Goal: Task Accomplishment & Management: Manage account settings

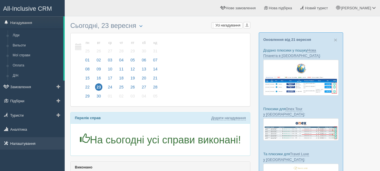
click at [30, 142] on link "Налаштування" at bounding box center [32, 143] width 65 height 12
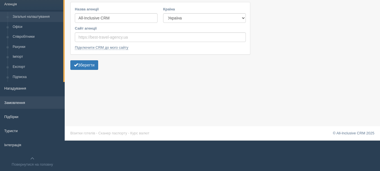
scroll to position [41, 0]
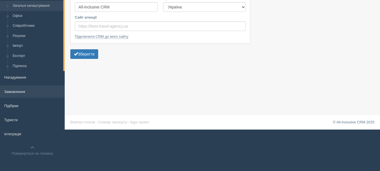
click at [25, 90] on link "Замовлення" at bounding box center [32, 91] width 65 height 12
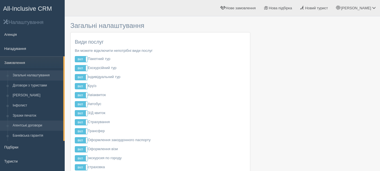
click at [33, 126] on link "Агентські договори" at bounding box center [36, 125] width 53 height 10
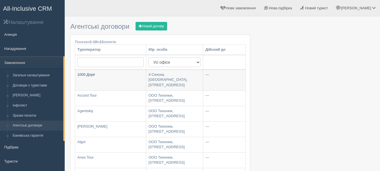
click at [116, 84] on link "1000 Доріг" at bounding box center [110, 80] width 71 height 21
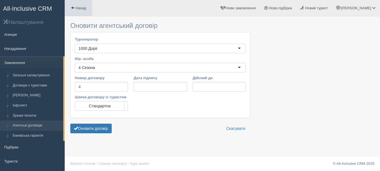
click at [87, 3] on link "Назад" at bounding box center [79, 8] width 28 height 16
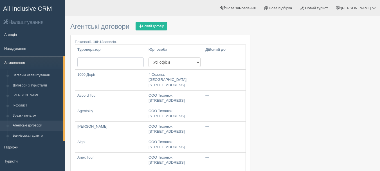
click at [125, 60] on input "text" at bounding box center [110, 62] width 66 height 10
click at [129, 93] on link "Accord Tour" at bounding box center [110, 97] width 71 height 15
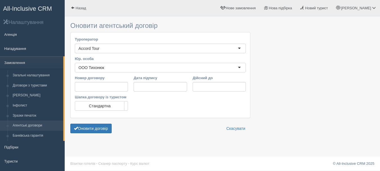
click at [301, 66] on div at bounding box center [222, 78] width 304 height 118
click at [85, 9] on span "Назад" at bounding box center [81, 8] width 10 height 4
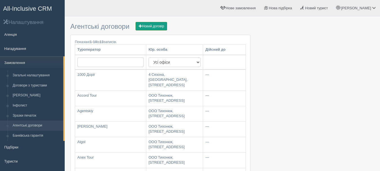
click at [157, 24] on link "Новий договір" at bounding box center [151, 26] width 32 height 8
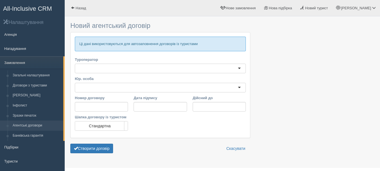
click at [150, 70] on div at bounding box center [160, 68] width 171 height 10
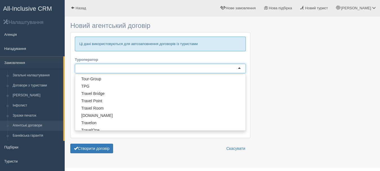
scroll to position [702, 0]
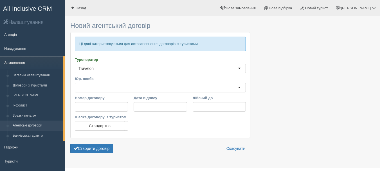
click at [119, 87] on div at bounding box center [160, 88] width 171 height 10
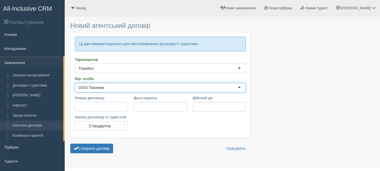
click at [118, 108] on input "Номер договору" at bounding box center [101, 107] width 53 height 10
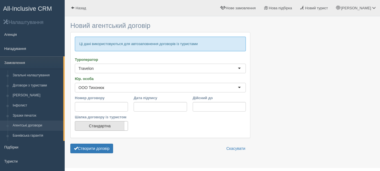
click at [116, 125] on label "Стандартна" at bounding box center [101, 125] width 53 height 9
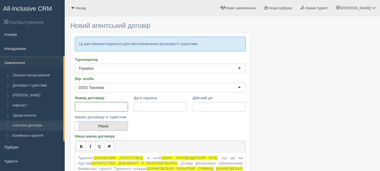
click at [119, 124] on label "Наша" at bounding box center [101, 125] width 53 height 9
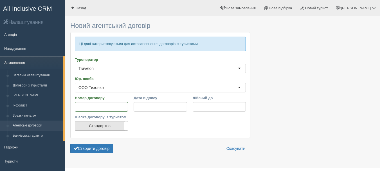
click at [120, 125] on label "Стандартна" at bounding box center [101, 125] width 53 height 9
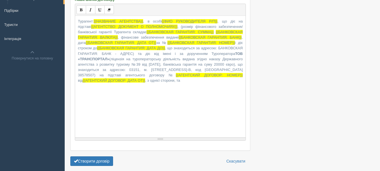
scroll to position [140, 0]
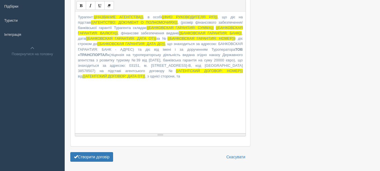
click at [274, 105] on div at bounding box center [222, 22] width 304 height 287
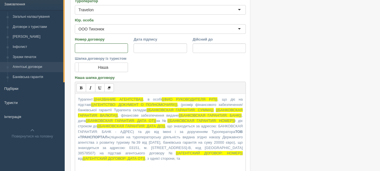
scroll to position [0, 0]
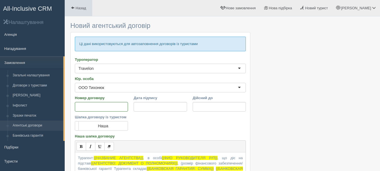
click at [81, 5] on link "Назад" at bounding box center [79, 8] width 28 height 16
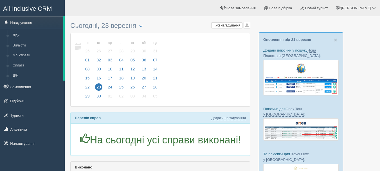
click at [44, 9] on span "All-Inclusive CRM" at bounding box center [27, 8] width 49 height 7
click at [38, 88] on link "Замовлення" at bounding box center [32, 86] width 65 height 12
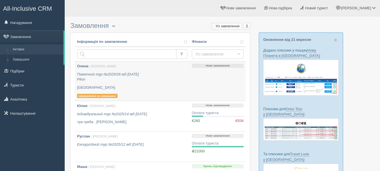
click at [203, 88] on td "Нове замовлення" at bounding box center [217, 81] width 56 height 40
click at [166, 83] on div "Олена / Anna Т. Пакетний тур №2025/26 від 23.09.2025 Pilon GHT Tossa Park Apart…" at bounding box center [132, 80] width 110 height 35
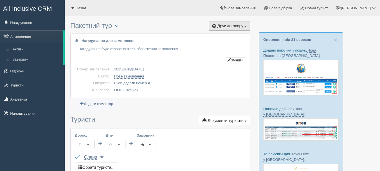
click at [233, 23] on button "Друк договору Друк" at bounding box center [229, 26] width 42 height 10
click at [221, 61] on link at bounding box center [227, 63] width 44 height 9
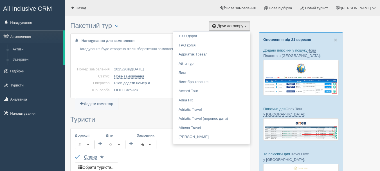
click at [306, 38] on link "Оновлення від 21 вересня" at bounding box center [287, 39] width 48 height 4
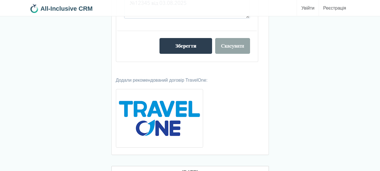
scroll to position [3526, 0]
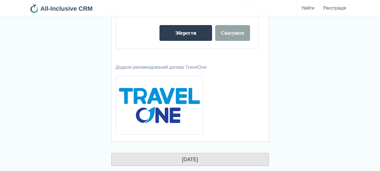
click at [189, 153] on link "[DATE]" at bounding box center [189, 159] width 157 height 13
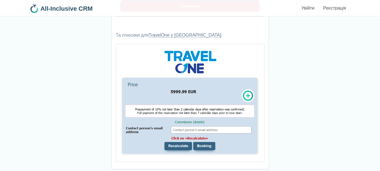
scroll to position [5149, 0]
